Goal: Task Accomplishment & Management: Use online tool/utility

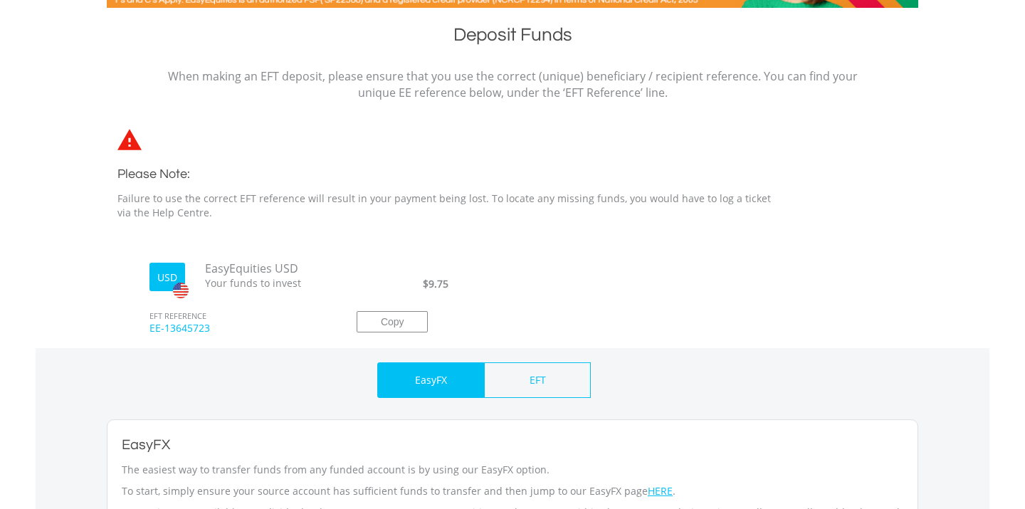
scroll to position [290, 0]
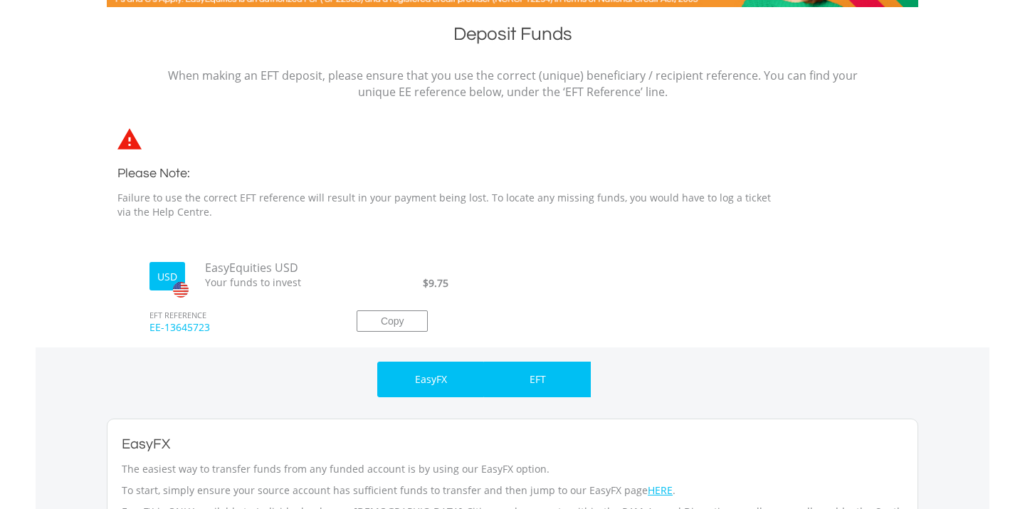
click at [545, 382] on p "EFT" at bounding box center [537, 379] width 16 height 14
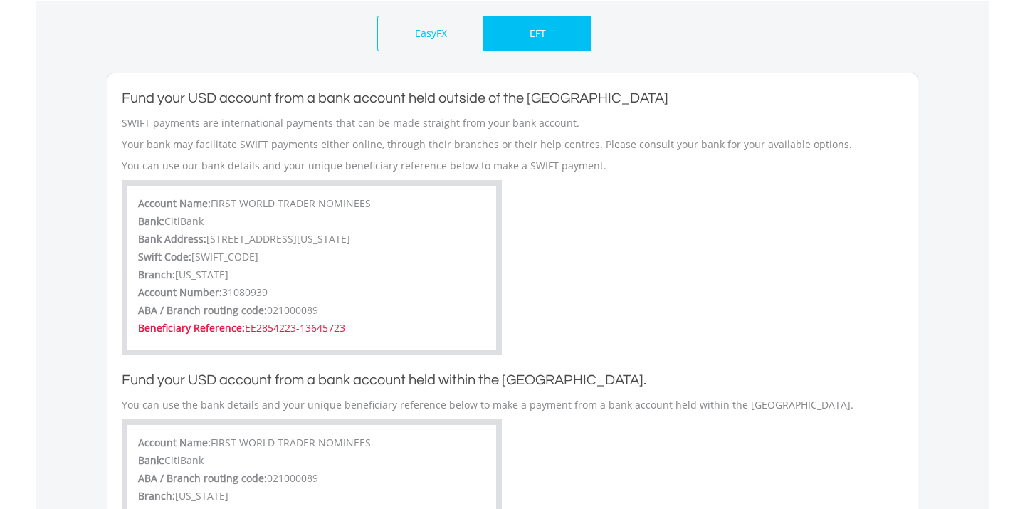
scroll to position [637, 0]
click at [345, 325] on span "EE2854223-13645723" at bounding box center [295, 327] width 100 height 14
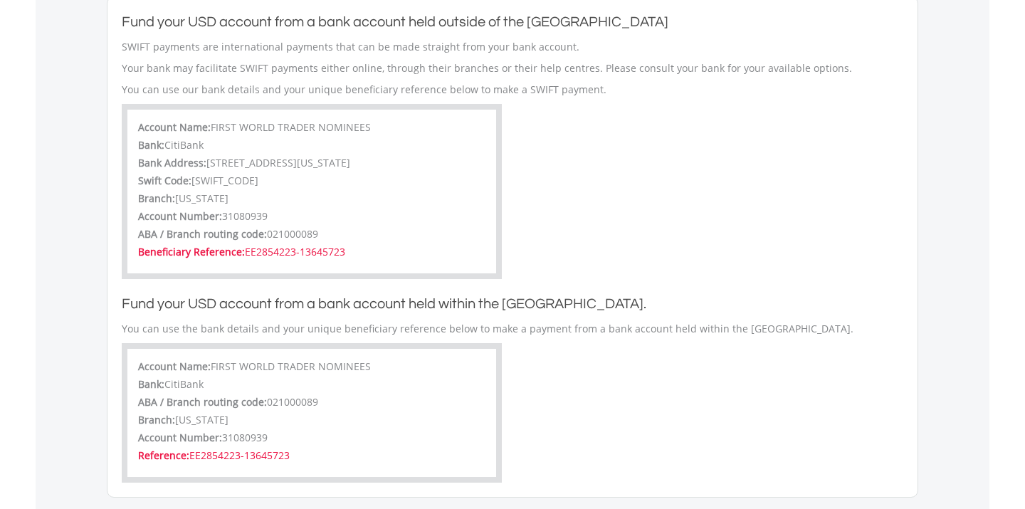
scroll to position [716, 0]
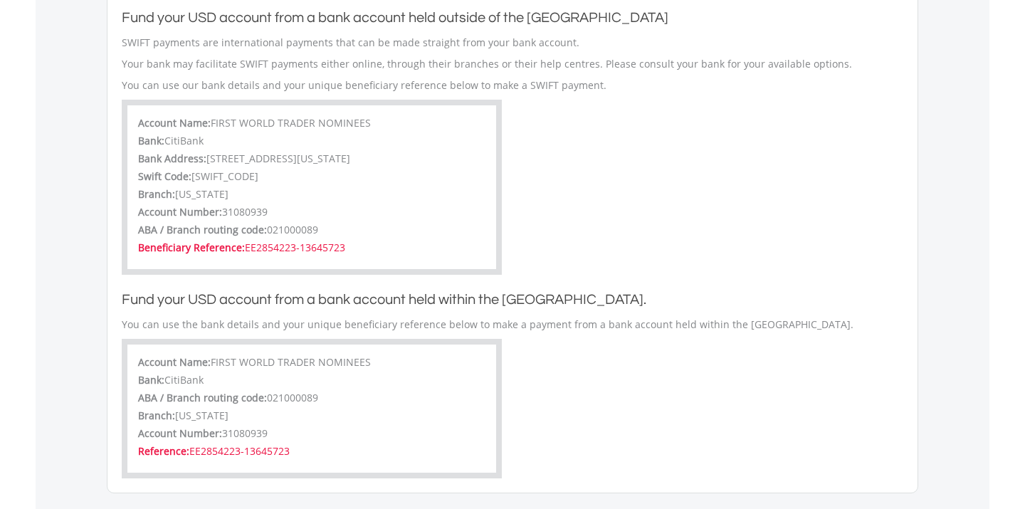
drag, startPoint x: 259, startPoint y: 244, endPoint x: 446, endPoint y: 246, distance: 187.2
click at [446, 246] on div "Beneficiary Reference: EE2854223-13645723" at bounding box center [311, 250] width 347 height 18
copy span "EE2854223-13645723"
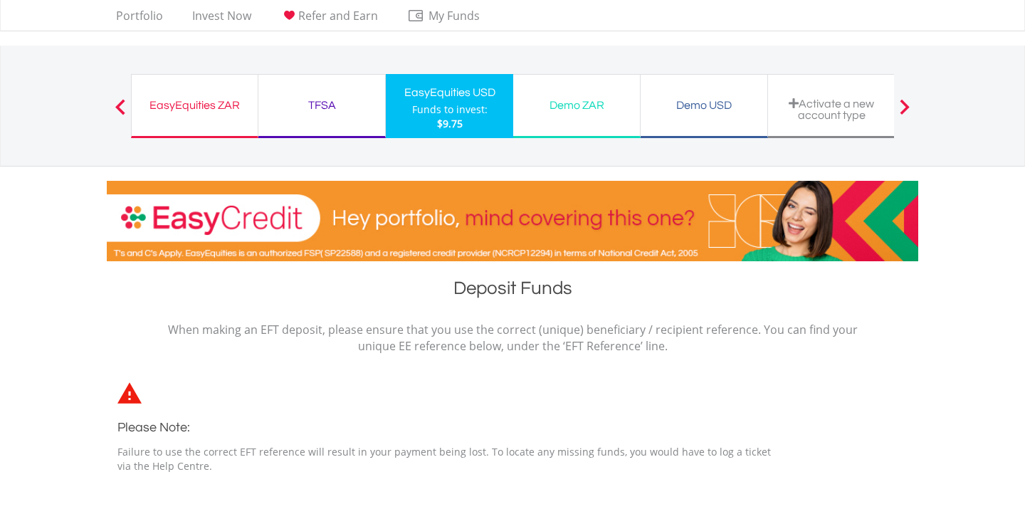
scroll to position [36, 0]
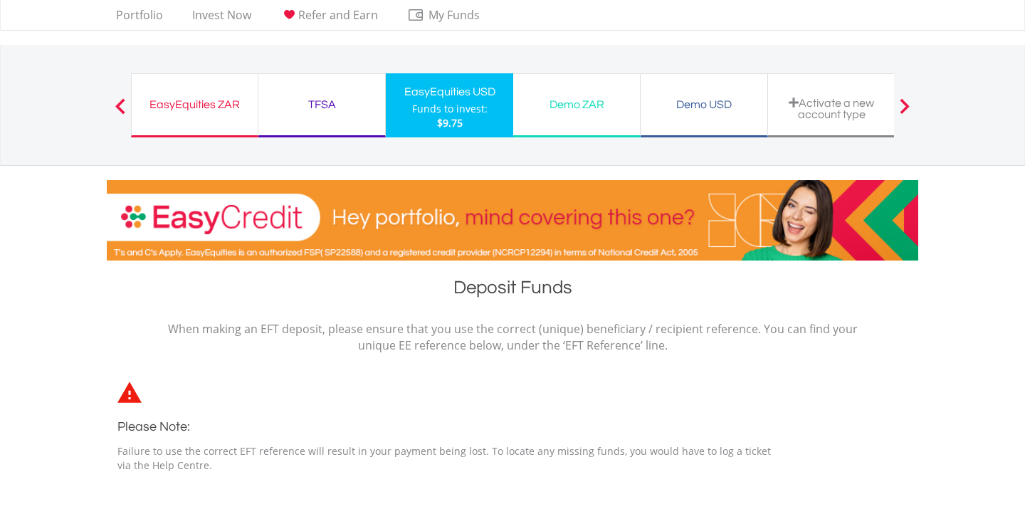
click at [322, 104] on div "TFSA" at bounding box center [322, 105] width 110 height 20
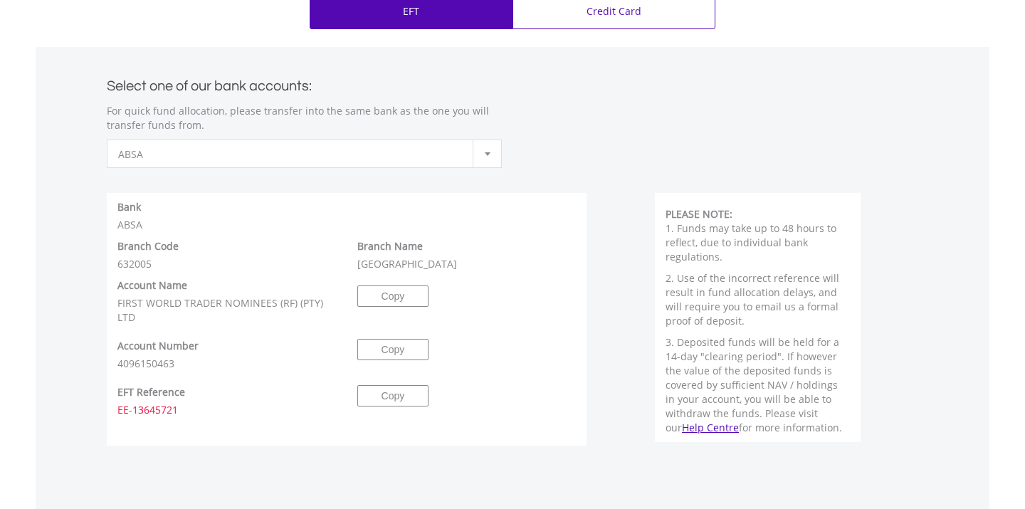
scroll to position [673, 0]
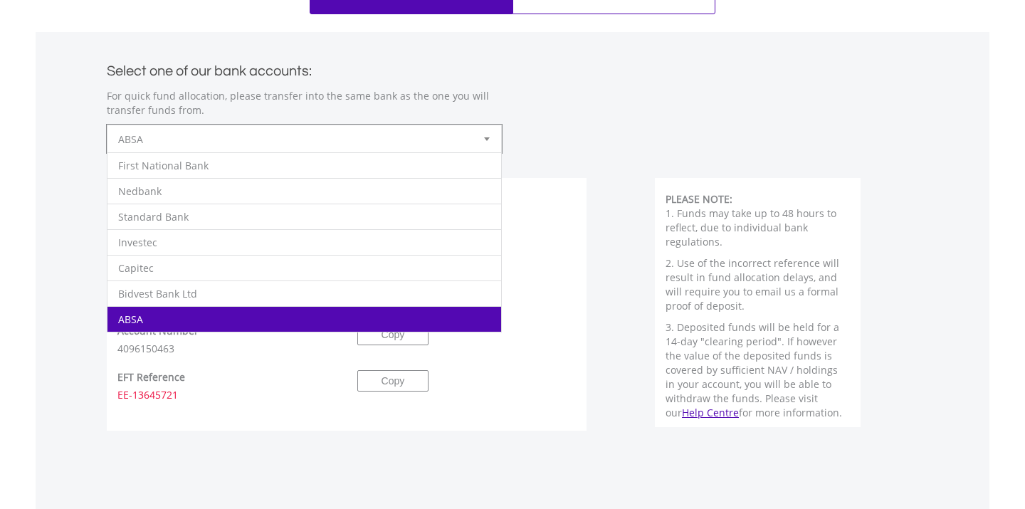
click at [338, 142] on span "ABSA" at bounding box center [293, 139] width 351 height 28
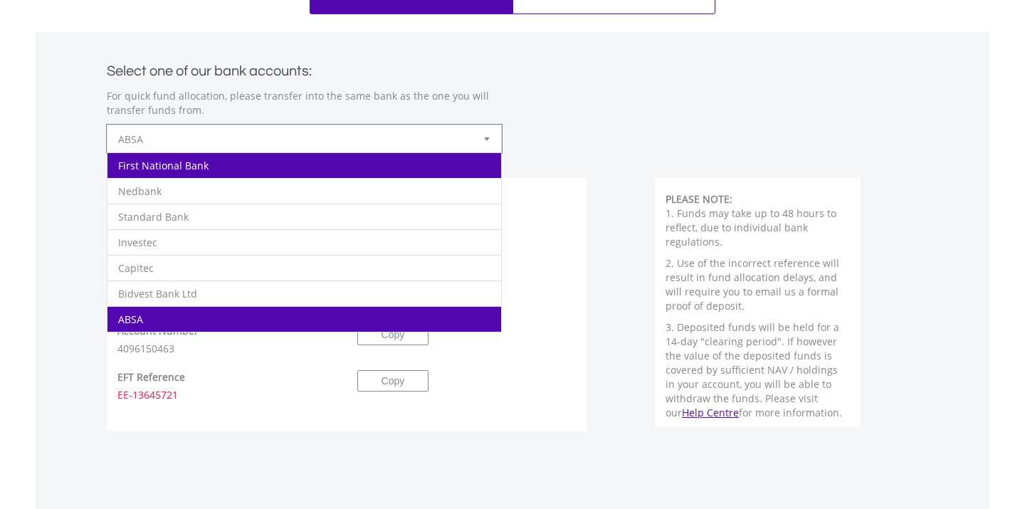
click at [334, 167] on li "First National Bank" at bounding box center [304, 165] width 394 height 26
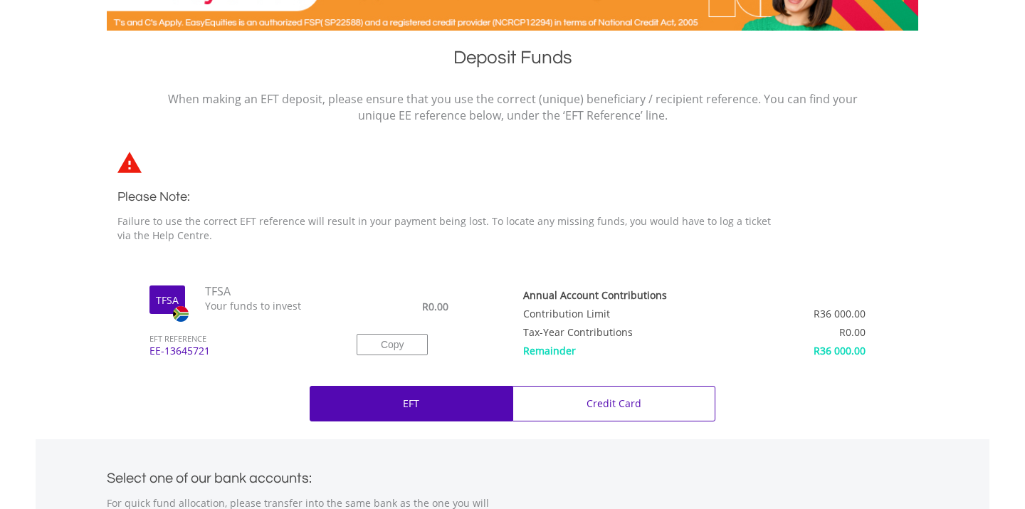
scroll to position [302, 0]
